Goal: Task Accomplishment & Management: Manage account settings

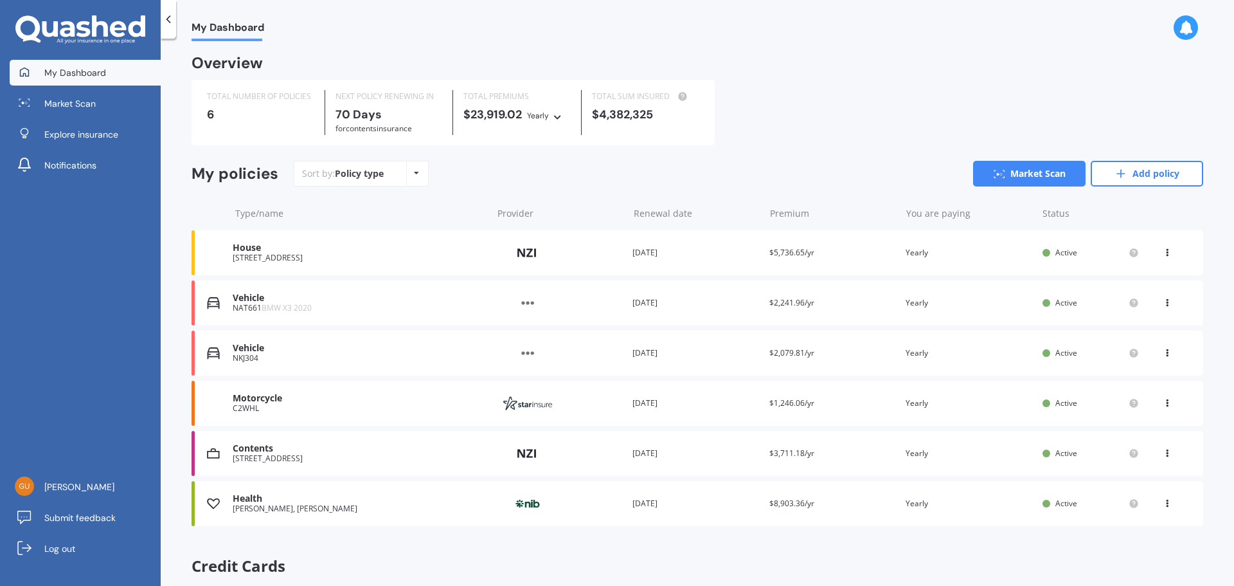
scroll to position [108, 0]
